Goal: Find specific page/section: Find specific page/section

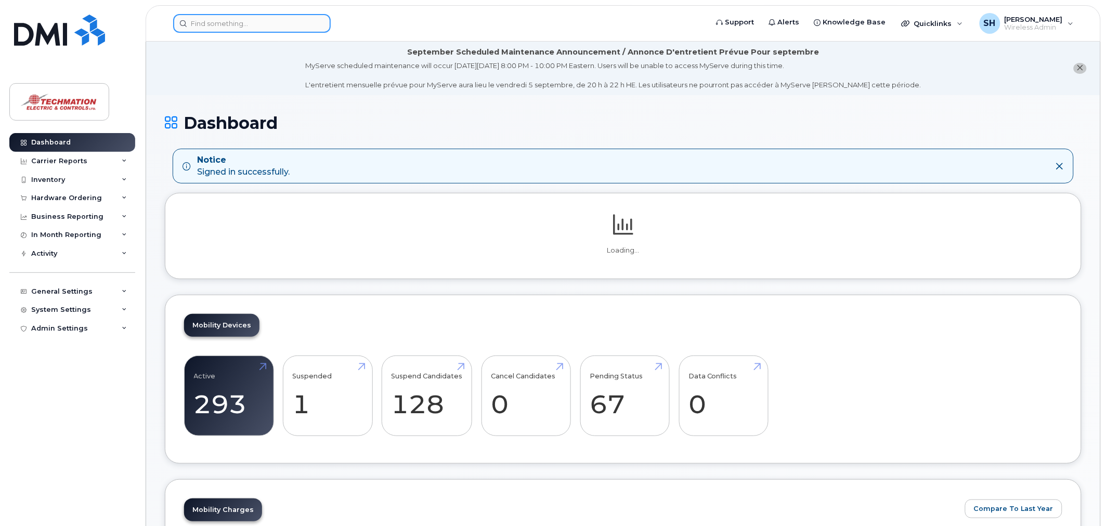
click at [245, 21] on input at bounding box center [252, 23] width 158 height 19
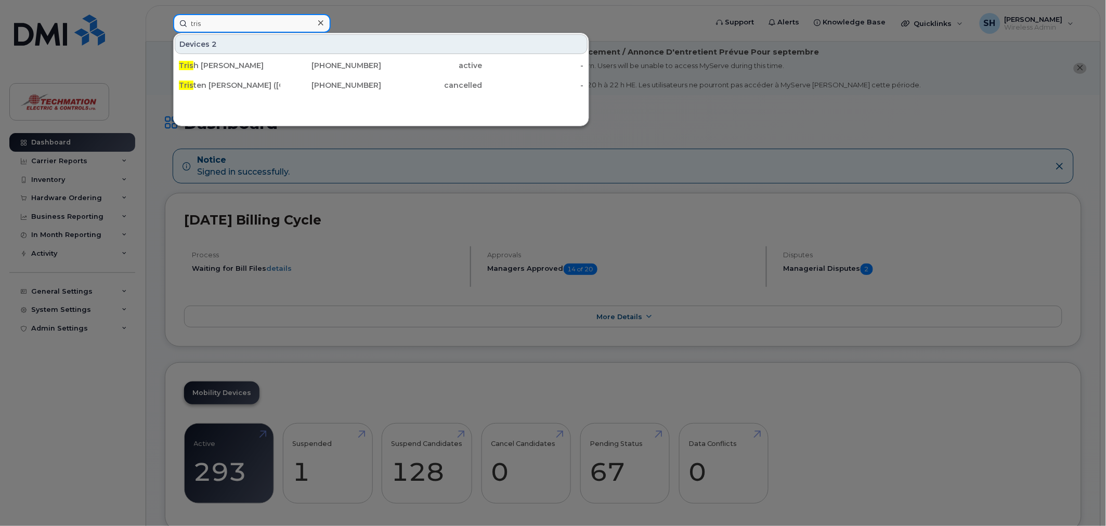
type input "tris"
click at [236, 65] on div "Tris h Degroot" at bounding box center [229, 65] width 101 height 10
